Goal: Task Accomplishment & Management: Use online tool/utility

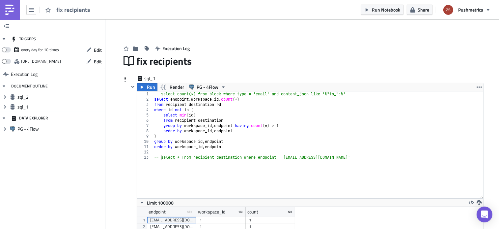
scroll to position [36, 0]
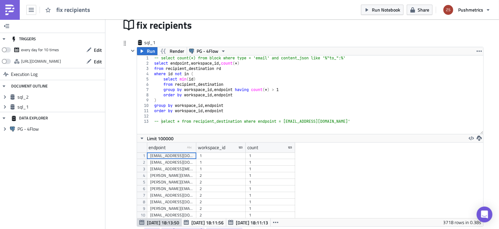
drag, startPoint x: 479, startPoint y: 161, endPoint x: 476, endPoint y: 133, distance: 28.2
click at [476, 133] on div "-- select * from recipient_destination where endpoint = 'agco_na_supply_chain_r…" at bounding box center [310, 94] width 346 height 78
click at [131, 52] on icon "button" at bounding box center [132, 50] width 5 height 5
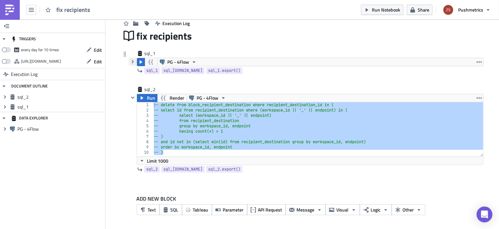
scroll to position [25, 0]
click at [133, 99] on icon "button" at bounding box center [132, 97] width 5 height 5
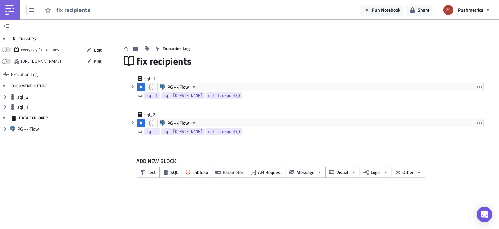
click at [11, 11] on img at bounding box center [10, 10] width 11 height 11
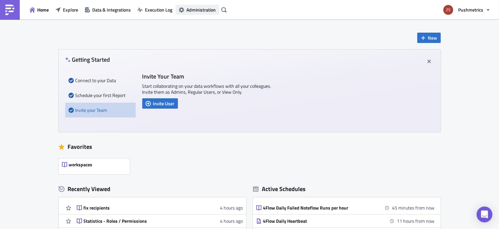
click at [191, 11] on span "Administration" at bounding box center [201, 9] width 29 height 7
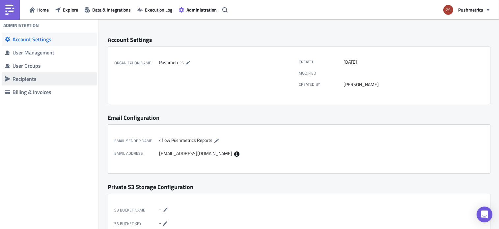
click at [40, 79] on div "Recipients" at bounding box center [53, 78] width 81 height 7
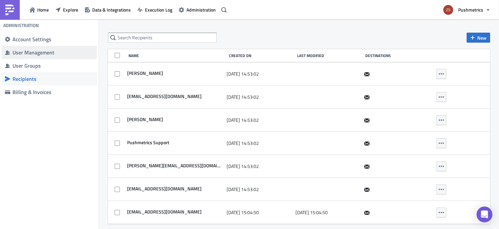
click at [63, 54] on div "User Management" at bounding box center [53, 52] width 81 height 7
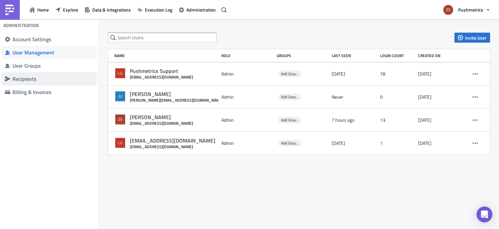
click at [68, 78] on div "Recipients" at bounding box center [53, 78] width 81 height 7
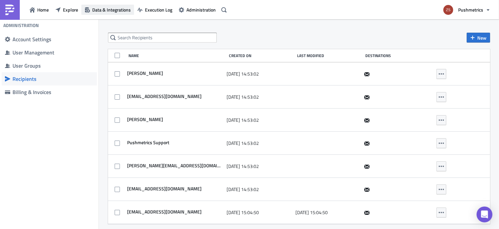
click at [100, 8] on span "Data & Integrations" at bounding box center [111, 9] width 39 height 7
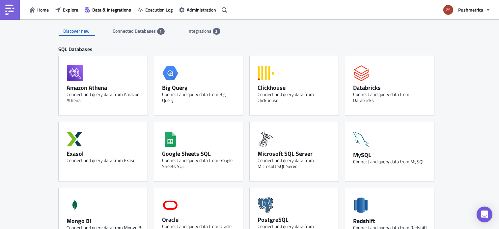
click at [64, 15] on div "Home Explore Data & Integrations Execution Log Administration" at bounding box center [114, 9] width 229 height 19
click at [65, 14] on button "Explore" at bounding box center [66, 10] width 29 height 10
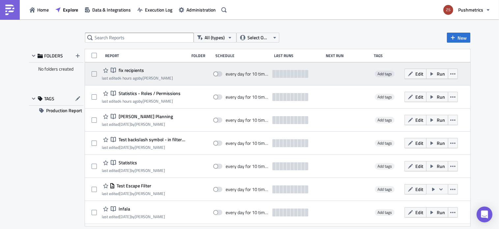
click at [138, 68] on span "fix recipients" at bounding box center [130, 70] width 27 height 6
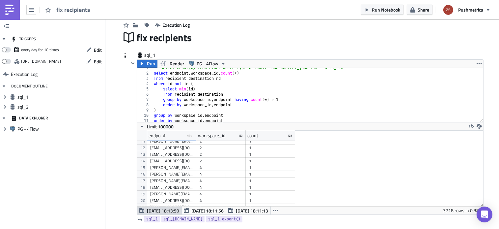
scroll to position [58, 0]
click at [185, 170] on div "[EMAIL_ADDRESS][DOMAIN_NAME]" at bounding box center [171, 171] width 43 height 7
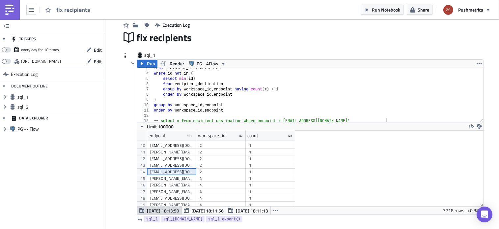
scroll to position [0, 0]
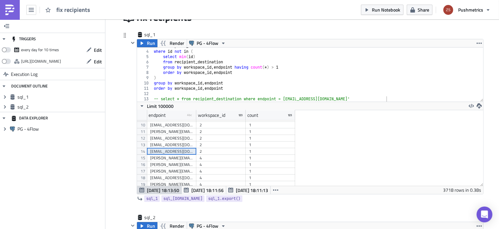
click at [184, 149] on div "[EMAIL_ADDRESS][DOMAIN_NAME]" at bounding box center [171, 151] width 43 height 7
click at [16, 14] on link at bounding box center [10, 10] width 20 height 20
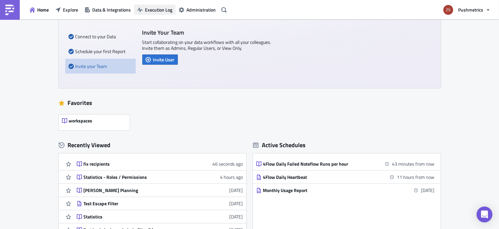
click at [154, 5] on button "Execution Log" at bounding box center [155, 10] width 42 height 10
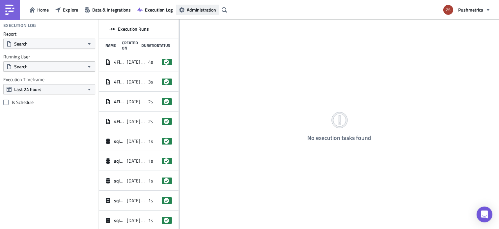
click at [195, 7] on span "Administration" at bounding box center [201, 9] width 29 height 7
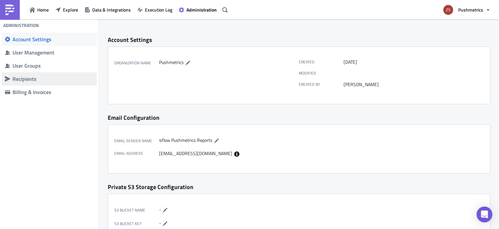
click at [36, 84] on span "Recipients" at bounding box center [49, 78] width 95 height 13
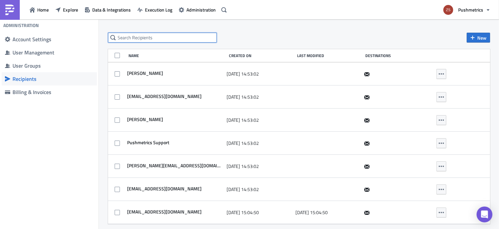
click at [160, 35] on input "text" at bounding box center [162, 38] width 109 height 10
paste input "[EMAIL_ADDRESS][DOMAIN_NAME]"
type input "[EMAIL_ADDRESS][DOMAIN_NAME]"
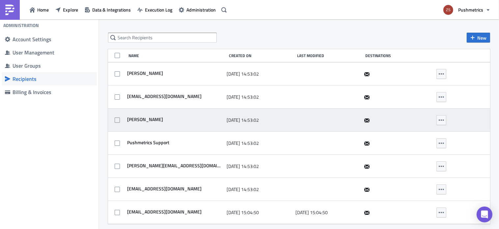
click at [138, 120] on span "[PERSON_NAME]" at bounding box center [145, 119] width 38 height 6
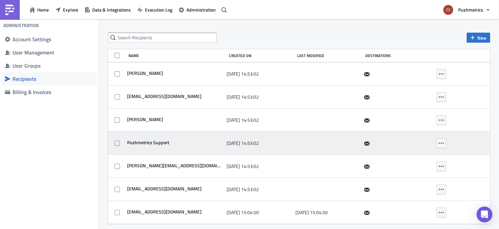
click at [153, 145] on span "Pushmetrics Support" at bounding box center [148, 142] width 44 height 6
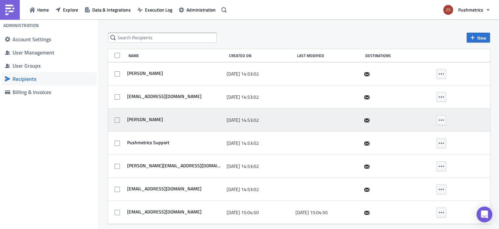
click at [139, 121] on span "[PERSON_NAME]" at bounding box center [145, 119] width 38 height 6
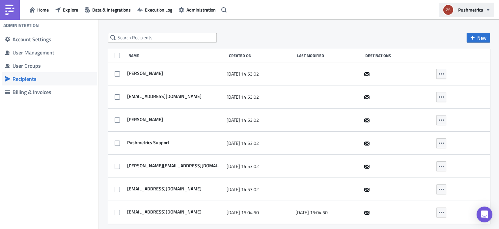
click at [471, 10] on span "Pushmetrics" at bounding box center [471, 9] width 25 height 7
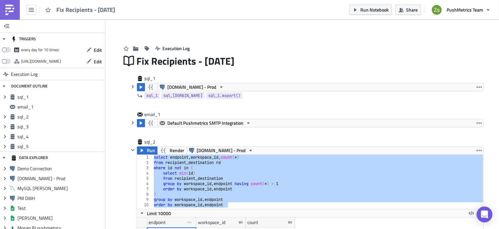
scroll to position [75, 346]
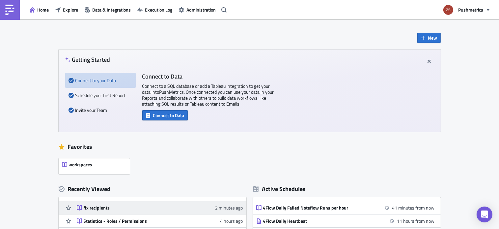
click at [93, 207] on div "fix recipients" at bounding box center [141, 208] width 115 height 6
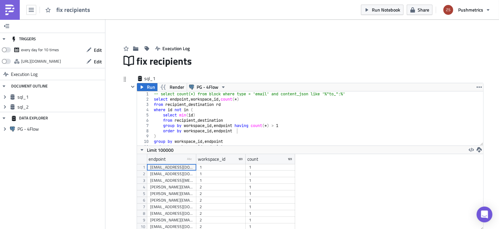
click at [344, 129] on div "-- select count(*) from block where type = 'email' and content_json like '%"to_…" at bounding box center [316, 123] width 326 height 65
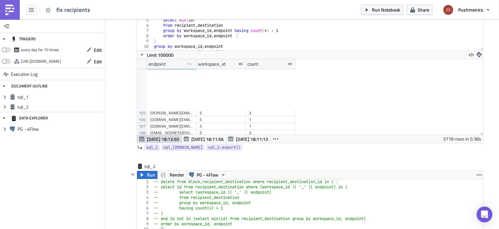
scroll to position [746, 0]
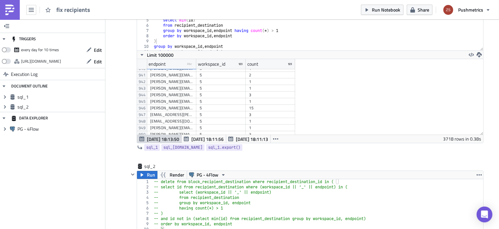
click at [256, 40] on div "-- select count(*) from block where type = 'email' and content_json like '%"to_…" at bounding box center [316, 28] width 326 height 65
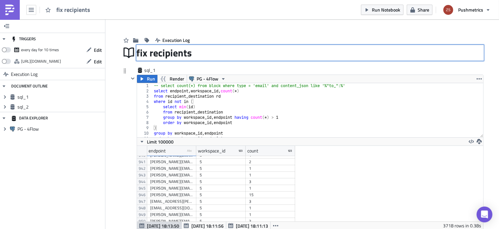
click at [190, 55] on div "fix recipients fix recipients" at bounding box center [310, 52] width 347 height 15
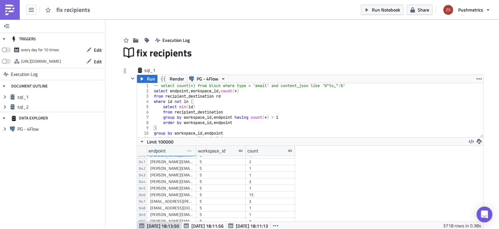
click at [212, 69] on div "sql_1" at bounding box center [306, 71] width 355 height 8
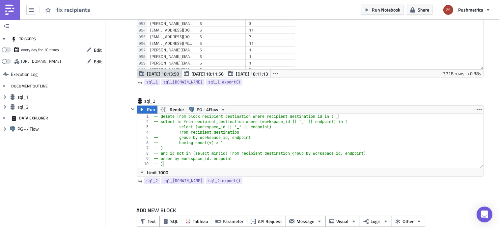
scroll to position [6260, 0]
click at [308, 93] on icon "button" at bounding box center [310, 92] width 4 height 4
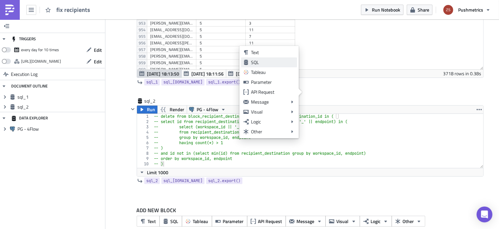
click at [286, 66] on link "SQL" at bounding box center [269, 62] width 56 height 10
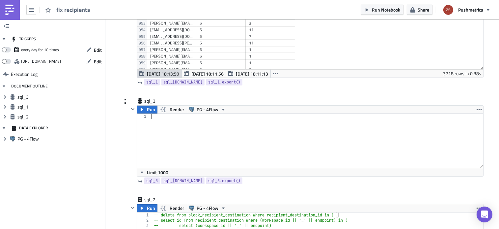
click at [212, 133] on div at bounding box center [316, 146] width 333 height 65
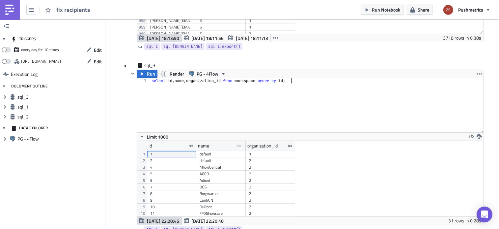
scroll to position [1, 0]
click at [248, 91] on div "select id , name , organization_id from workspace order by id ;" at bounding box center [316, 110] width 333 height 65
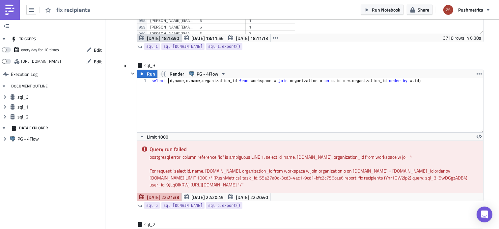
click at [166, 83] on div "select id , name , o . name , organization_id from workspace w join organizatio…" at bounding box center [316, 110] width 333 height 65
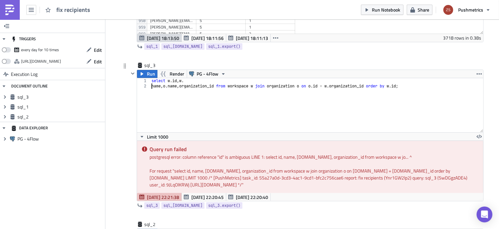
scroll to position [0, 0]
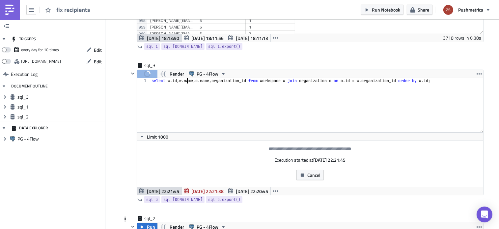
type textarea "select [DOMAIN_NAME], [DOMAIN_NAME], [DOMAIN_NAME], organization_id from worksp…"
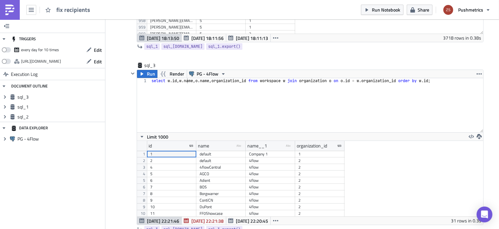
scroll to position [75, 346]
click at [358, 109] on div "select w . [PERSON_NAME] name , o . name , organization_id from workspace w joi…" at bounding box center [316, 110] width 333 height 65
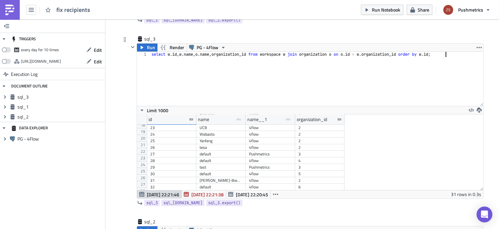
scroll to position [138, 0]
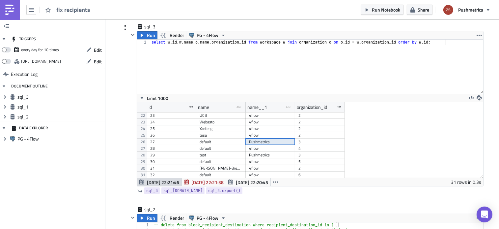
click at [272, 141] on div "Pushmetrics" at bounding box center [270, 141] width 43 height 7
click at [242, 156] on div "test" at bounding box center [220, 155] width 49 height 7
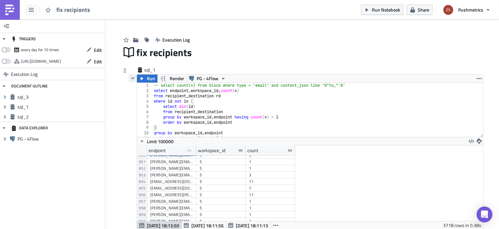
click at [131, 77] on icon "button" at bounding box center [132, 77] width 5 height 5
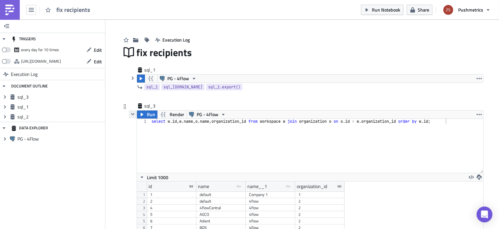
click at [130, 116] on icon "button" at bounding box center [132, 113] width 5 height 5
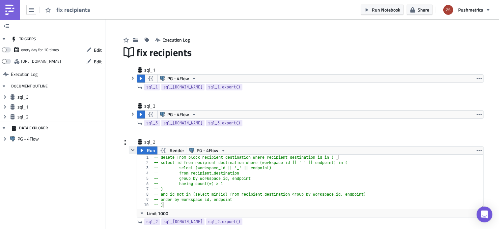
click at [130, 149] on icon "button" at bounding box center [132, 149] width 5 height 5
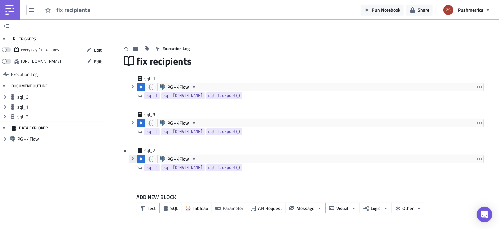
click at [130, 157] on icon "button" at bounding box center [132, 158] width 5 height 5
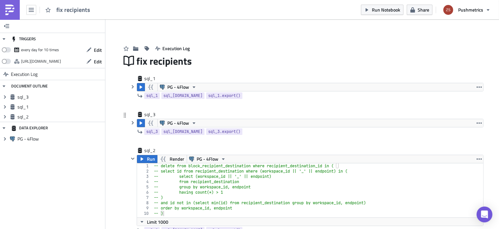
scroll to position [61, 0]
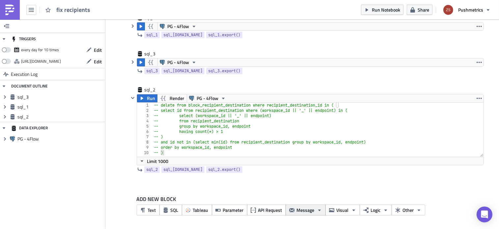
click at [300, 209] on span "Message" at bounding box center [306, 209] width 18 height 7
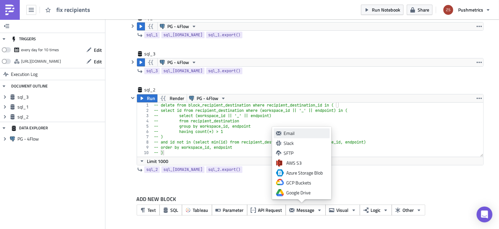
click at [303, 135] on div "Email" at bounding box center [306, 133] width 44 height 7
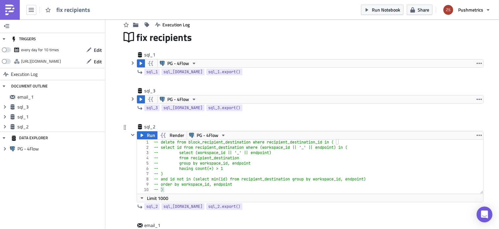
scroll to position [23, 0]
click at [133, 61] on button "button" at bounding box center [133, 64] width 8 height 8
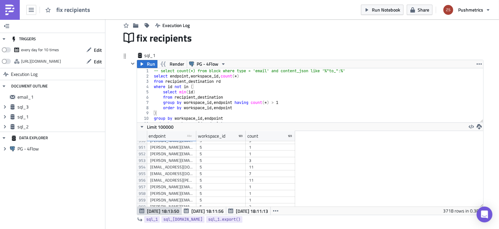
click at [161, 68] on div "1 2 3 4 5 6 7 8 9 10 11 12 -- select count(*) from block where type = 'email' a…" at bounding box center [310, 141] width 346 height 147
type textarea "-- select count(*) from block where type = 'email' and content_json like '%"to_…"
click at [160, 72] on div "-- select count(*) from block where type = 'email' and content_json like '%"to_…" at bounding box center [316, 100] width 326 height 65
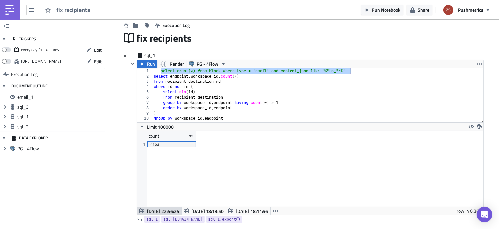
scroll to position [75, 346]
click at [273, 208] on icon "button" at bounding box center [275, 210] width 5 height 5
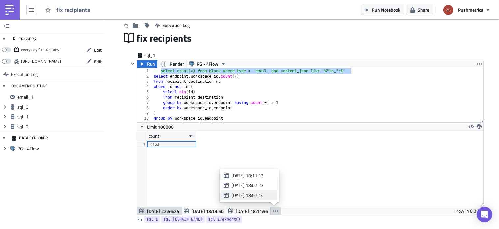
click at [267, 192] on div "[DATE] 18:07:14" at bounding box center [252, 195] width 42 height 7
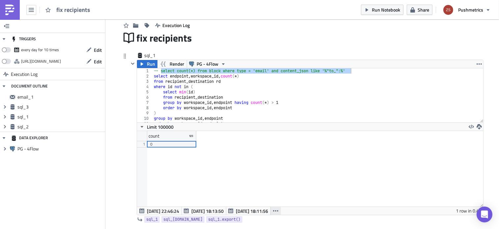
click at [278, 213] on button "button" at bounding box center [276, 211] width 11 height 8
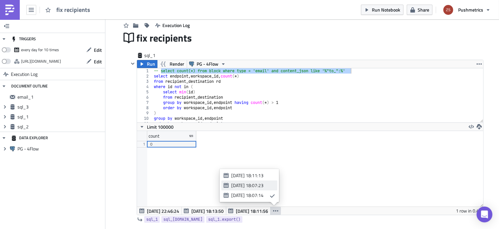
click at [272, 184] on div "[DATE] 18:07:23" at bounding box center [252, 185] width 42 height 7
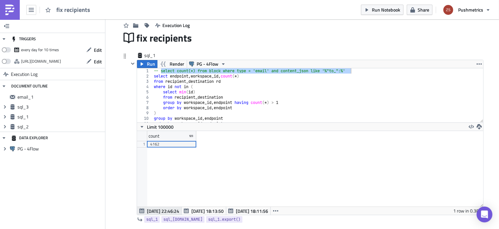
click at [155, 208] on span "[DATE] 22:46:24" at bounding box center [163, 210] width 32 height 7
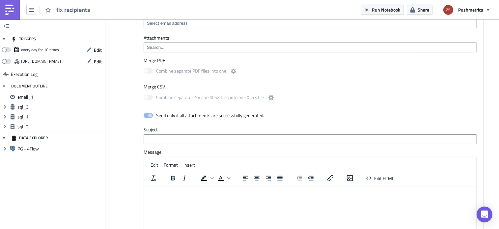
scroll to position [471, 0]
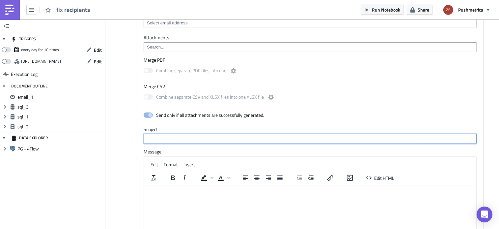
click at [209, 139] on input "text" at bounding box center [310, 139] width 333 height 10
type input "test - 2"
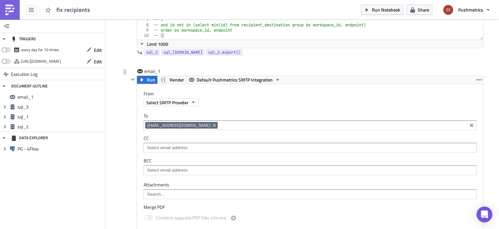
scroll to position [323, 0]
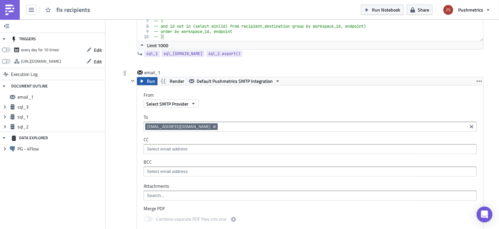
click at [151, 81] on span "Run" at bounding box center [151, 81] width 8 height 8
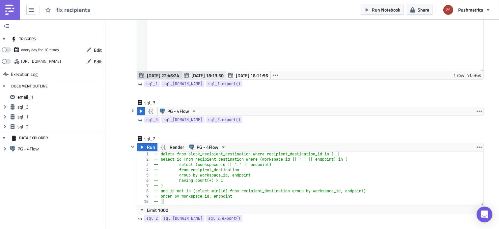
scroll to position [161, 0]
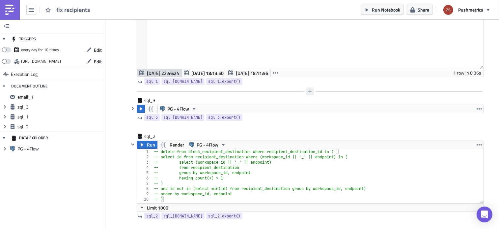
click at [306, 92] on button "button" at bounding box center [310, 91] width 8 height 8
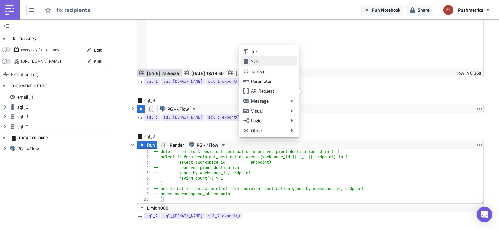
click at [281, 62] on div "SQL" at bounding box center [273, 61] width 44 height 7
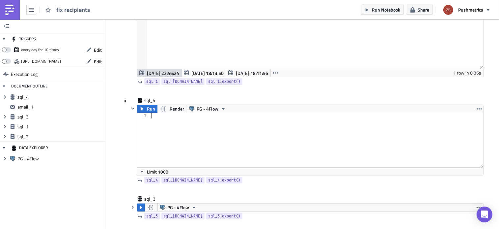
click at [210, 126] on div at bounding box center [316, 145] width 333 height 65
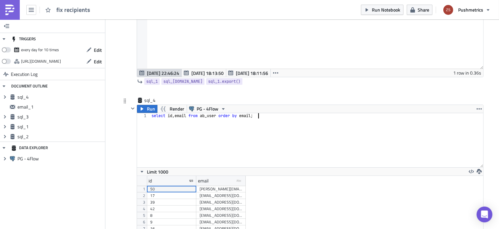
scroll to position [259, 0]
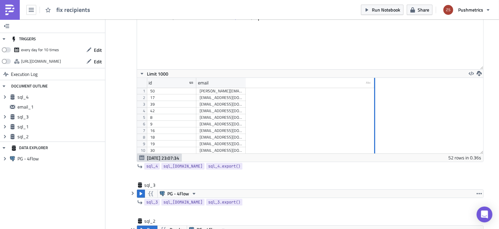
drag, startPoint x: 242, startPoint y: 83, endPoint x: 371, endPoint y: 113, distance: 133.0
click at [371, 113] on div "id email type-text Created with Sketch. 1 2 3 4 5 6 7 8 9 10 11 12 13 14 15 50 …" at bounding box center [310, 115] width 346 height 75
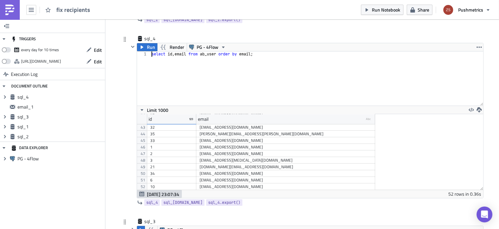
scroll to position [0, 0]
type textarea "-- select id, email from ab_user order by email;"
type textarea "truncate block_recipient_destination;"
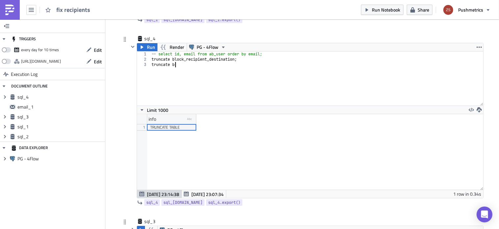
scroll to position [0, 1]
type textarea "truncate recipient_destination;"
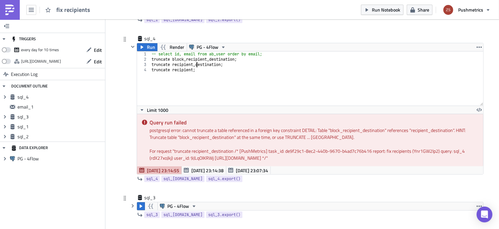
type textarea "truncate block_recipient_destination;"
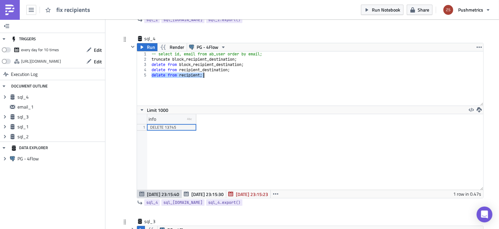
scroll to position [75, 346]
type textarea "delete from recipient;"
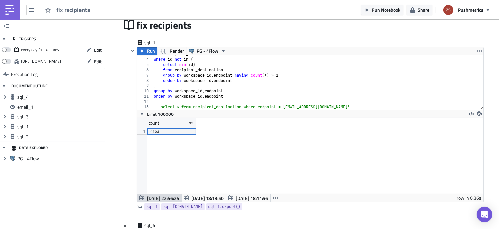
scroll to position [0, 0]
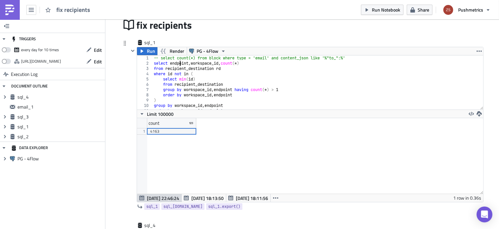
click at [178, 66] on div "-- select count(*) from block where type = 'email' and content_json like '%"to_…" at bounding box center [316, 87] width 326 height 65
click at [172, 56] on div "-- select count(*) from block where type = 'email' and content_json like '%"to_…" at bounding box center [316, 87] width 326 height 65
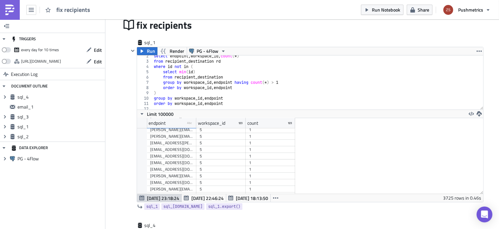
scroll to position [1916, 0]
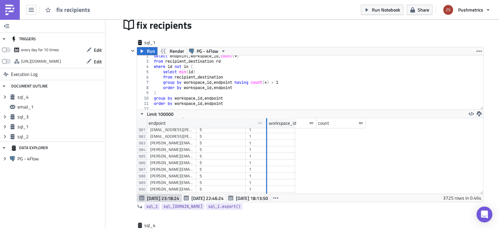
drag, startPoint x: 192, startPoint y: 121, endPoint x: 263, endPoint y: 133, distance: 71.9
click at [263, 133] on div "endpoint type-text Created with Sketch. workspace_id count 978 979 980 981 982 …" at bounding box center [310, 155] width 346 height 75
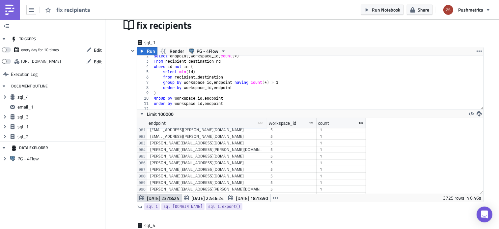
click at [199, 163] on div "[PERSON_NAME][EMAIL_ADDRESS][DOMAIN_NAME]" at bounding box center [207, 162] width 114 height 7
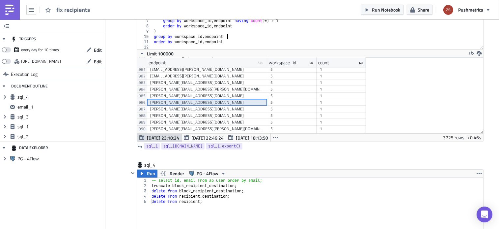
click at [249, 39] on div "select endpoint , workspace_id , count ( * ) from recipient_destination rd wher…" at bounding box center [316, 24] width 326 height 65
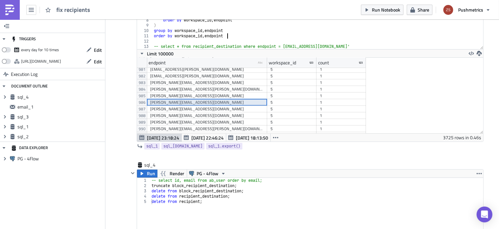
click at [252, 37] on div "from recipient_destination rd where id not in ( select min ( id ) from recipien…" at bounding box center [316, 23] width 326 height 65
type textarea "order by workspace_id, endpoint"
paste textarea "[PERSON_NAME][EMAIL_ADDRESS][DOMAIN_NAME]'"
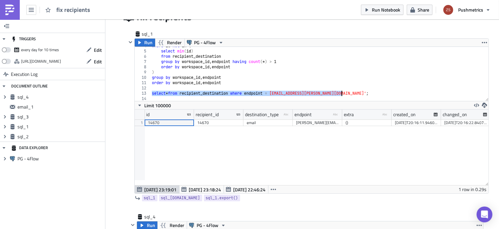
click at [219, 54] on div "where id not in ( select min ( id ) from recipient_destination group by workspa…" at bounding box center [317, 75] width 333 height 65
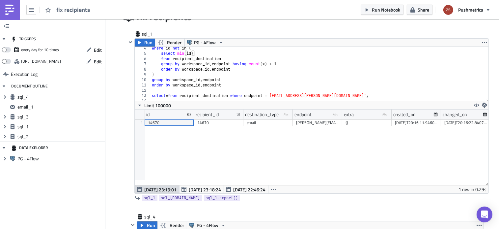
click at [221, 53] on div "where id not in ( select min ( id ) from recipient_destination group by workspa…" at bounding box center [317, 77] width 333 height 65
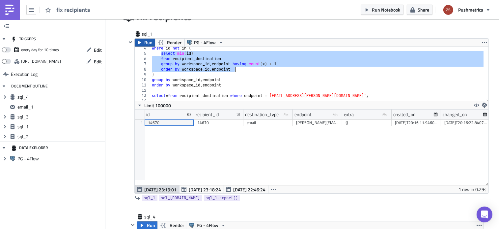
type textarea "group by workspace_id, endpoint having count(*) > 1 order by workspace_id, endp…"
click at [145, 39] on span "Run" at bounding box center [149, 43] width 8 height 8
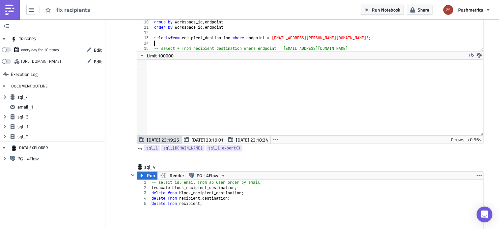
scroll to position [0, 0]
click at [204, 44] on div "select min ( id ) from recipient_destination group by workspace_id , endpoint h…" at bounding box center [316, 25] width 326 height 65
type textarea "select * from recipient_destination where endpoint = [EMAIL_ADDRESS][PERSON_NAM…"
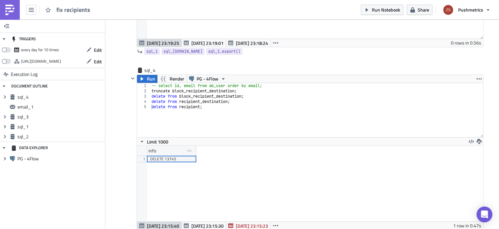
scroll to position [212, 0]
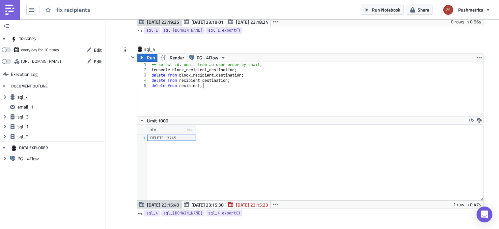
click at [271, 99] on div "-- select id, email from ab_user order by email; truncate block_recipient_desti…" at bounding box center [316, 94] width 333 height 65
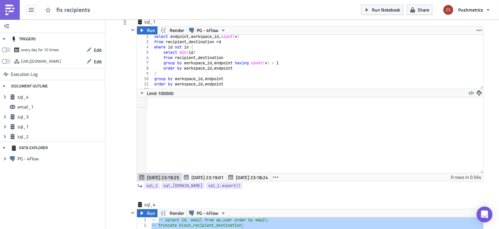
scroll to position [20, 0]
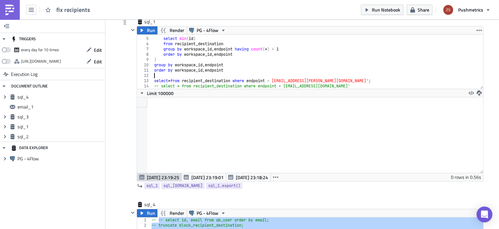
click at [310, 78] on div "where id not in ( select min ( id ) from recipient_destination group by workspa…" at bounding box center [316, 63] width 326 height 65
type textarea "order by workspace_id, endpoint"
type textarea "-- select * from recipient_destination where endpoint = [EMAIL_ADDRESS][PERSON_…"
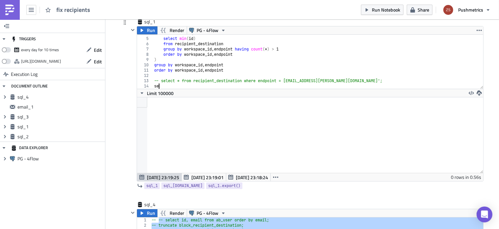
type textarea "s"
type textarea "-- select * from recipient_destination where endpoint = [EMAIL_ADDRESS][PERSON_…"
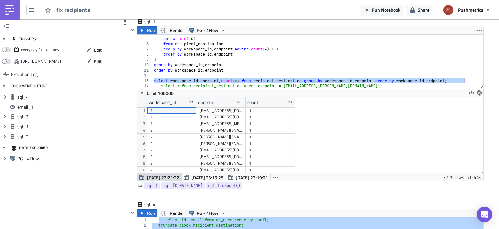
scroll to position [75, 346]
click at [313, 81] on div "where id not in ( select min ( id ) from recipient_destination group by workspa…" at bounding box center [316, 62] width 326 height 54
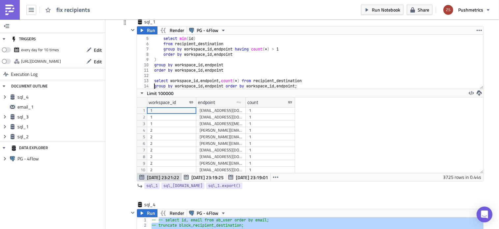
scroll to position [0, 0]
type textarea "select workspace_id, endpoint, count(*) from recipient_destination"
type textarea "a"
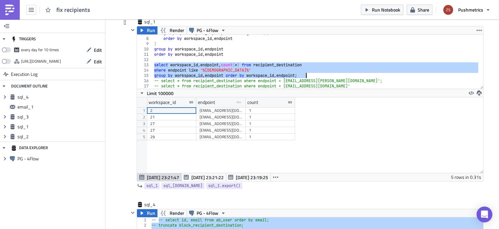
scroll to position [75, 346]
drag, startPoint x: 242, startPoint y: 103, endPoint x: 285, endPoint y: 114, distance: 45.0
click at [285, 114] on div "workspace_id endpoint type-text Created with Sketch. count 1 2 3 4 5 2 [EMAIL_A…" at bounding box center [310, 134] width 346 height 75
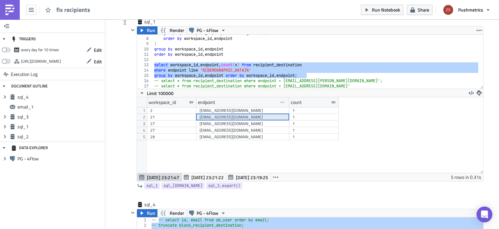
click at [237, 114] on div "[EMAIL_ADDRESS][DOMAIN_NAME]" at bounding box center [243, 117] width 86 height 7
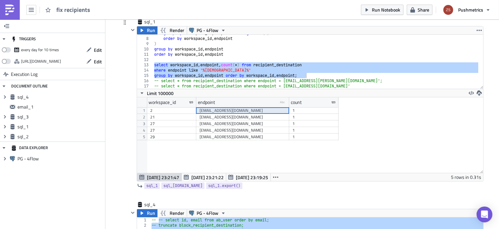
click at [239, 111] on div "[EMAIL_ADDRESS][DOMAIN_NAME]" at bounding box center [243, 110] width 86 height 7
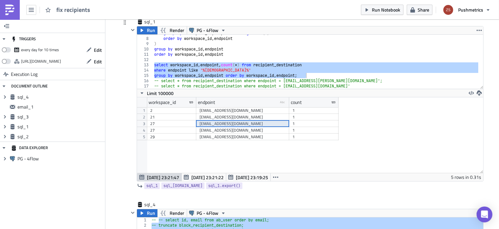
click at [238, 120] on div "[EMAIL_ADDRESS][DOMAIN_NAME]" at bounding box center [243, 123] width 86 height 7
click at [312, 75] on div "group by workspace_id , endpoint having count ( * ) > 1 order by workspace_id ,…" at bounding box center [316, 62] width 326 height 54
type textarea "group by workspace_id, endpoint order by workspace_id, endpoint;"
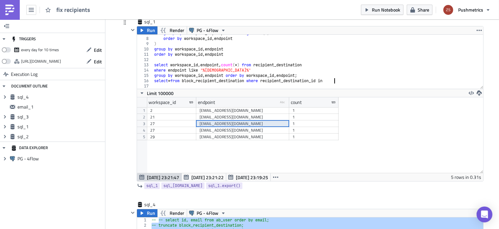
scroll to position [0, 15]
click at [170, 66] on div "group by workspace_id , endpoint having count ( * ) > 1 order by workspace_id ,…" at bounding box center [316, 63] width 326 height 65
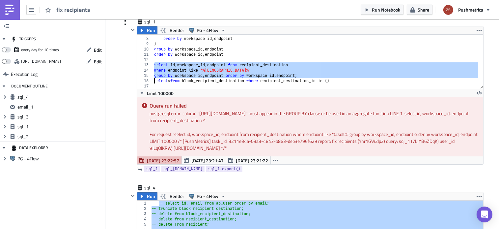
click at [250, 74] on div "group by workspace_id , endpoint having count ( * ) > 1 order by workspace_id ,…" at bounding box center [316, 62] width 326 height 54
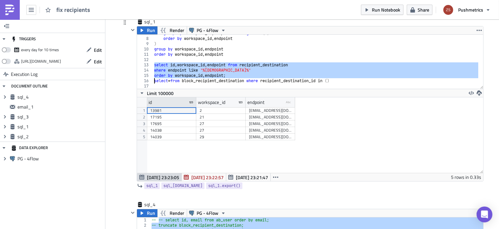
scroll to position [75, 346]
click at [184, 110] on div "13981" at bounding box center [171, 110] width 43 height 7
click at [182, 136] on div "14039" at bounding box center [171, 136] width 43 height 7
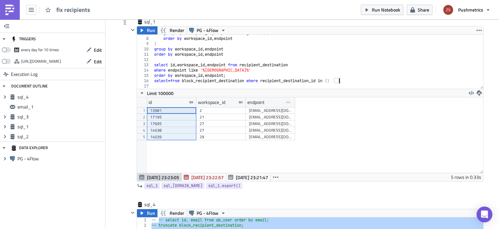
click at [345, 80] on div "group by workspace_id , endpoint having count ( * ) > 1 order by workspace_id ,…" at bounding box center [316, 63] width 326 height 65
paste textarea "14039"
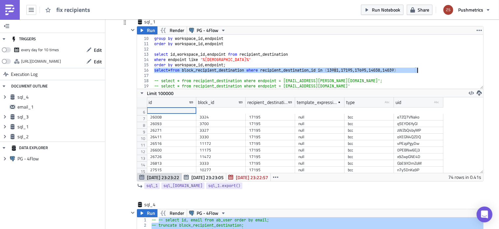
scroll to position [0, 0]
click at [170, 70] on div ") group by workspace_id , endpoint order by workspace_id , endpoint select id ,…" at bounding box center [316, 62] width 326 height 54
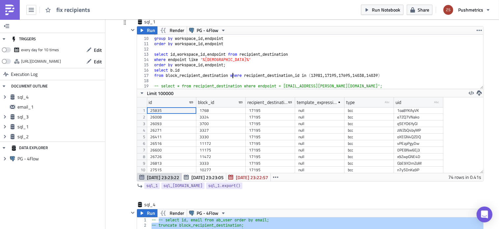
type textarea "where recipient_destination_id in (13981, 17195, 17695, 14038, 14039)"
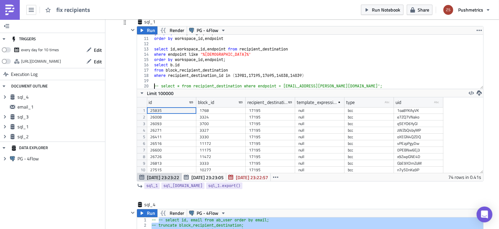
scroll to position [57, 0]
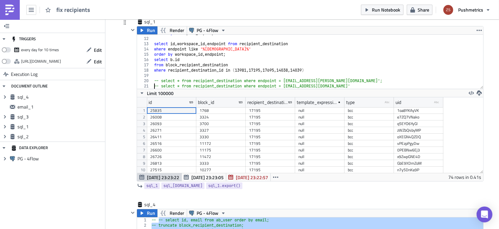
type textarea "-- select * from recipient_destination where endpoint = [EMAIL_ADDRESS][PERSON_…"
type textarea "select [DOMAIN_NAME]"
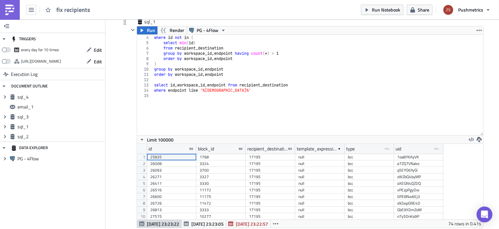
scroll to position [9, 0]
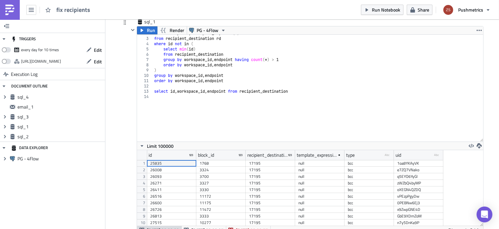
drag, startPoint x: 479, startPoint y: 88, endPoint x: 474, endPoint y: 157, distance: 69.4
click at [474, 157] on div "select [DOMAIN_NAME] 2 3 4 5 6 7 8 9 10 11 12 13 14 select endpoint , workspace…" at bounding box center [310, 133] width 346 height 199
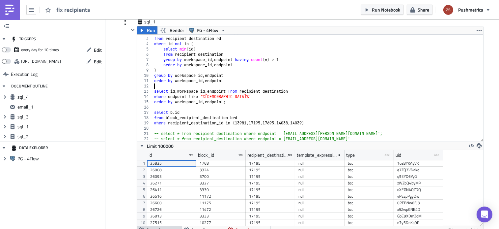
click at [306, 86] on div "select endpoint , workspace_id , count ( * ) from recipient_destination rd wher…" at bounding box center [316, 89] width 326 height 117
type textarea "order by workspace_id, endpoint;"
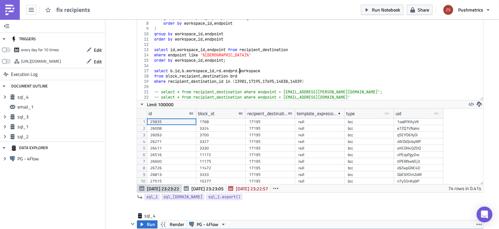
scroll to position [0, 7]
type textarea "from block_recipient_destination brd"
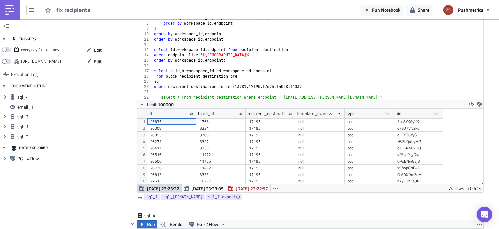
scroll to position [0, 0]
type textarea "join block b on [DOMAIN_NAME] = [DOMAIN_NAME]_id"
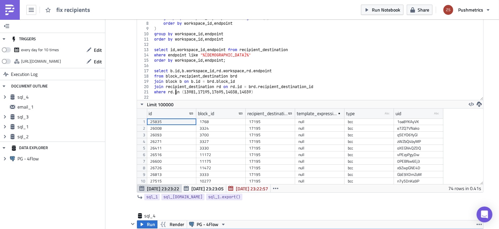
scroll to position [0, 2]
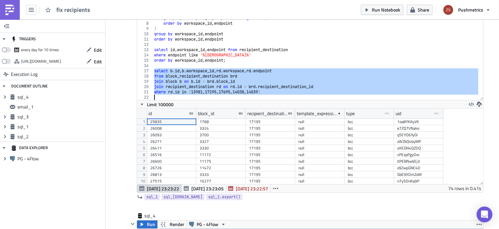
type textarea "-- select * from recipient_destination where endpoint = [EMAIL_ADDRESS][PERSON_…"
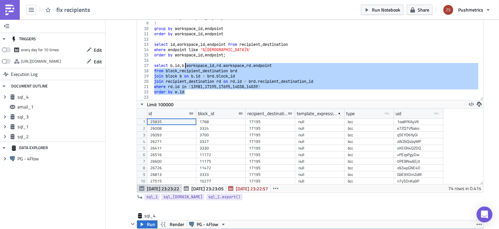
type textarea "order by [DOMAIN_NAME]"
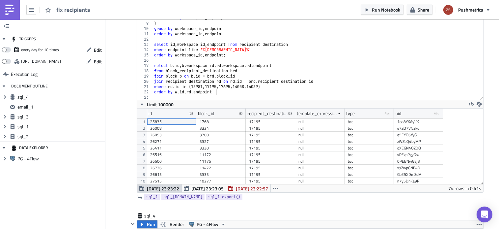
scroll to position [0, 5]
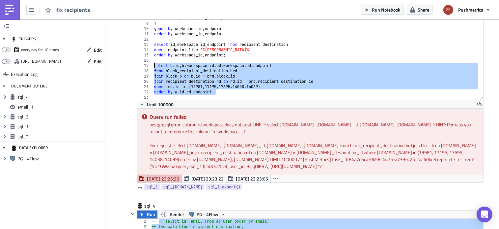
click at [248, 64] on div "from recipient_destination rd where id not in ( select min ( id ) from recipien…" at bounding box center [316, 46] width 326 height 107
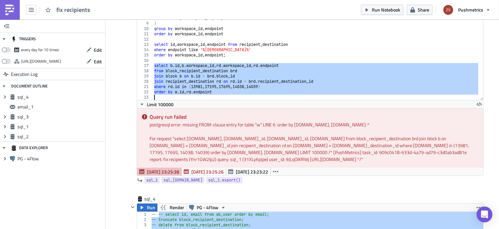
click at [175, 93] on div "from recipient_destination rd where id not in ( select min ( id ) from recipien…" at bounding box center [316, 46] width 326 height 107
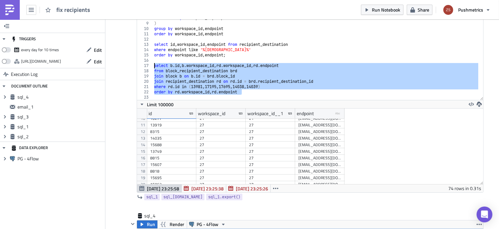
scroll to position [0, 0]
drag, startPoint x: 341, startPoint y: 112, endPoint x: 399, endPoint y: 122, distance: 58.3
click at [399, 122] on div "id workspace_id workspace_id__1 endpoint type-text Created with Sketch. 1 2 3 4…" at bounding box center [310, 145] width 346 height 75
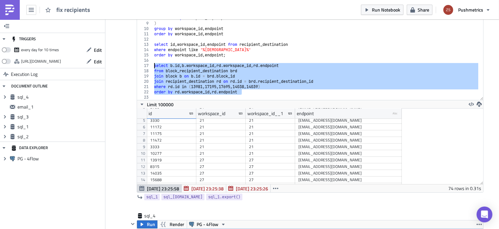
scroll to position [39, 0]
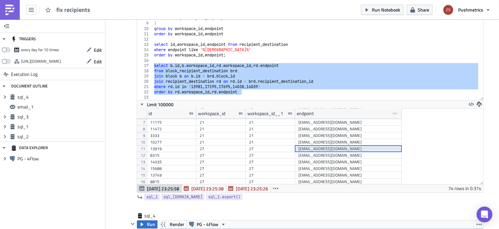
click at [338, 148] on div "[EMAIL_ADDRESS][DOMAIN_NAME]" at bounding box center [349, 148] width 100 height 7
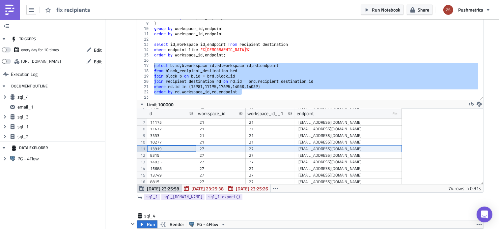
click at [137, 149] on div "11" at bounding box center [142, 148] width 10 height 7
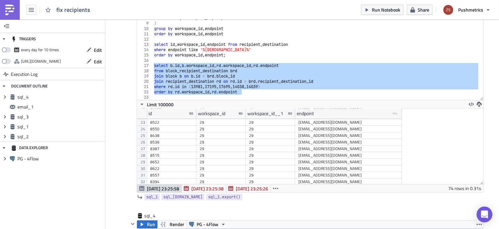
scroll to position [222, 0]
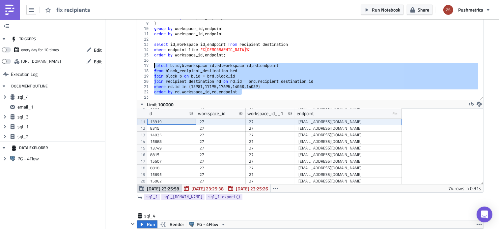
click at [220, 67] on div "from recipient_destination rd where id not in ( select min ( id ) from recipien…" at bounding box center [316, 46] width 326 height 107
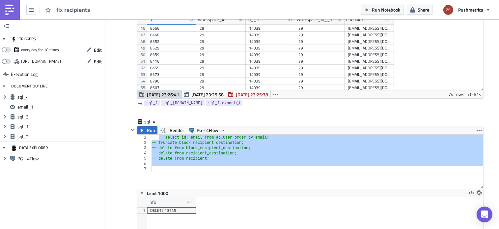
type textarea "where [DOMAIN_NAME] in (13981, 17195, 17695, 14038, 14039) order by rd.workspac…"
click at [14, 12] on img at bounding box center [10, 10] width 11 height 11
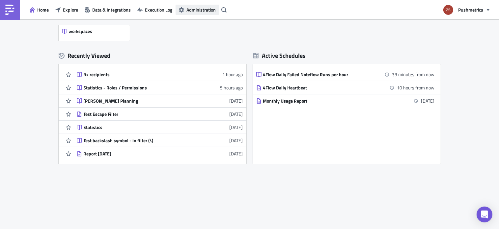
click at [190, 11] on span "Administration" at bounding box center [201, 9] width 29 height 7
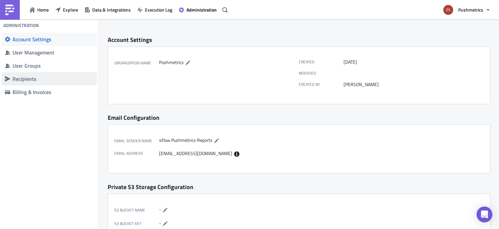
click at [66, 85] on span "Recipients" at bounding box center [49, 78] width 95 height 13
